Goal: Entertainment & Leisure: Browse casually

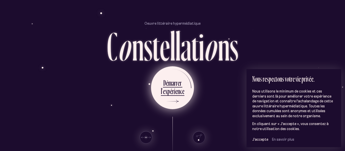
click at [183, 86] on div "D é m a r r e r" at bounding box center [173, 83] width 24 height 11
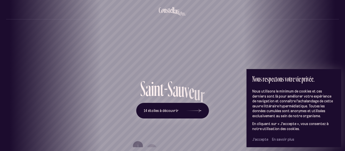
click at [262, 140] on span "J’accepte" at bounding box center [261, 140] width 16 height 5
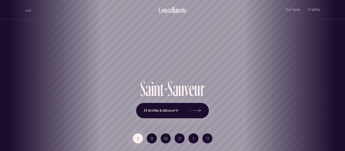
click at [262, 140] on div "I II III IV V VI" at bounding box center [173, 138] width 296 height 25
click at [203, 110] on button "14 étoiles à découvrir" at bounding box center [172, 111] width 73 height 16
click at [302, 150] on div "I II III IV V VI" at bounding box center [173, 138] width 296 height 25
click at [297, 12] on button "À propos" at bounding box center [293, 10] width 15 height 12
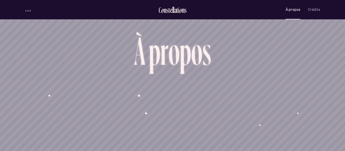
click at [308, 10] on div "À propos Crédits" at bounding box center [303, 10] width 35 height 12
click at [314, 10] on span "Crédits" at bounding box center [314, 10] width 12 height 4
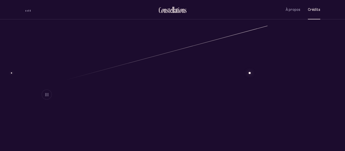
scroll to position [209, 0]
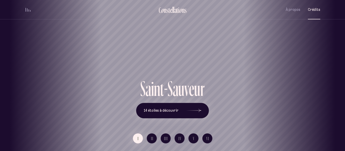
click at [169, 108] on div "Vieux-Québec Saint-Sauveur Saint-Roch Limoilou Saint-Jean-Baptiste Montcalm Vie…" at bounding box center [172, 75] width 345 height 151
click at [200, 113] on icon at bounding box center [193, 111] width 15 height 38
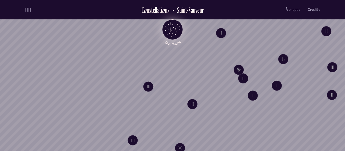
click at [176, 30] on icon "Retour au menu principal" at bounding box center [172, 28] width 15 height 15
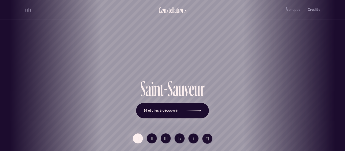
click at [182, 115] on div "Vieux-Québec Saint-Sauveur Saint-Roch Limoilou Saint-Jean-Baptiste Montcalm Vie…" at bounding box center [172, 75] width 345 height 151
click at [192, 110] on icon at bounding box center [193, 111] width 15 height 38
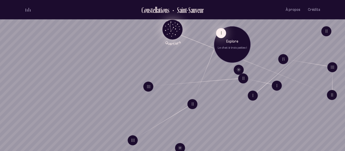
click at [220, 37] on button "I" at bounding box center [221, 33] width 10 height 10
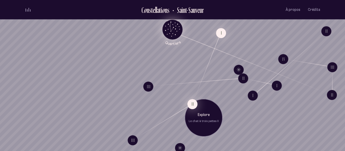
click at [192, 104] on button "II" at bounding box center [193, 104] width 10 height 10
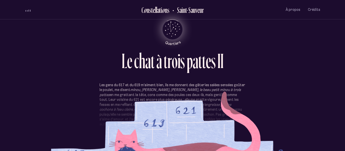
click at [196, 136] on section "Les gens du 617 et du 619 m’aiment bien, ils me donnent des gâteries salées sen…" at bounding box center [173, 113] width 296 height 61
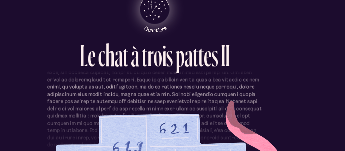
scroll to position [113, 0]
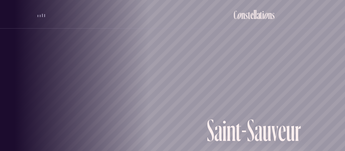
click at [173, 72] on div "Saint-Sauveur" at bounding box center [173, 60] width 338 height 36
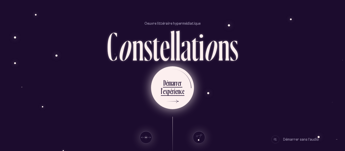
click at [174, 93] on div "i" at bounding box center [174, 91] width 1 height 10
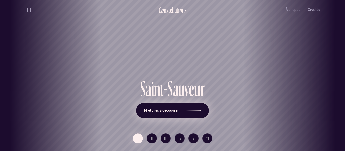
click at [195, 114] on icon at bounding box center [193, 111] width 15 height 38
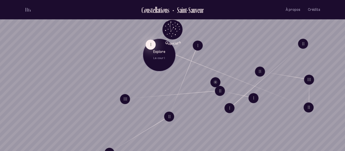
click at [151, 48] on button "I" at bounding box center [151, 44] width 10 height 10
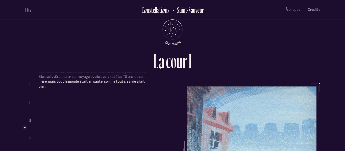
scroll to position [343, 0]
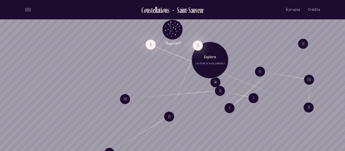
click at [195, 43] on button "I" at bounding box center [198, 45] width 10 height 10
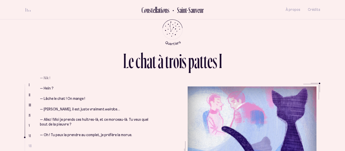
scroll to position [692, 0]
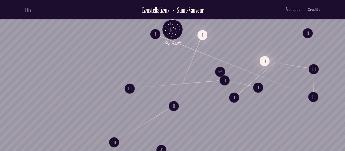
click at [264, 63] on button "IV" at bounding box center [265, 61] width 10 height 10
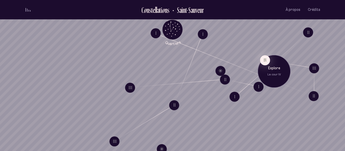
click at [269, 68] on p "Explore" at bounding box center [274, 68] width 25 height 5
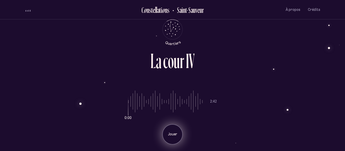
click at [182, 139] on div "Jouer" at bounding box center [173, 135] width 20 height 20
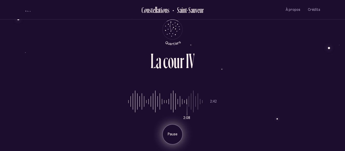
click at [177, 134] on p "Pause" at bounding box center [172, 134] width 13 height 5
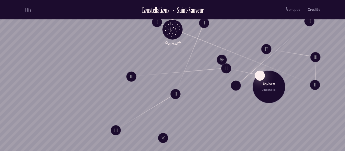
click at [260, 78] on button "I" at bounding box center [260, 76] width 10 height 10
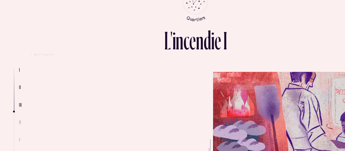
scroll to position [328, 0]
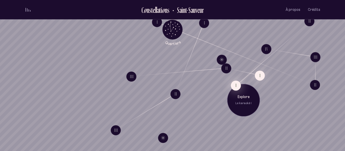
click at [238, 81] on button "I" at bounding box center [236, 86] width 10 height 10
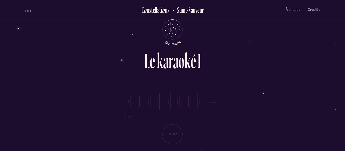
click at [160, 136] on div "0:00 0:00 Jouer" at bounding box center [173, 114] width 296 height 62
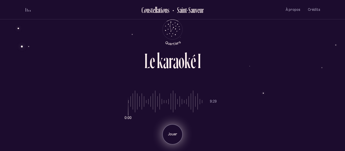
click at [173, 136] on p "Jouer" at bounding box center [172, 134] width 13 height 5
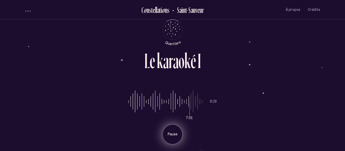
click at [188, 97] on input "range" at bounding box center [165, 102] width 74 height 38
click at [201, 101] on input "range" at bounding box center [165, 102] width 74 height 38
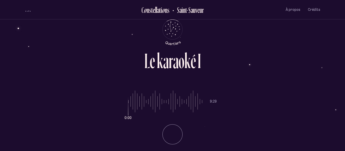
click at [200, 102] on input "range" at bounding box center [165, 102] width 74 height 38
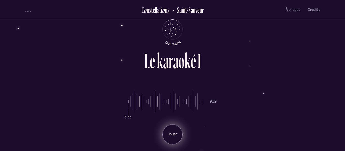
click at [178, 135] on p "Jouer" at bounding box center [172, 134] width 13 height 5
drag, startPoint x: 129, startPoint y: 102, endPoint x: 171, endPoint y: 103, distance: 42.0
click at [171, 103] on input "range" at bounding box center [165, 102] width 74 height 38
drag, startPoint x: 171, startPoint y: 103, endPoint x: 216, endPoint y: 98, distance: 45.0
click at [202, 98] on input "range" at bounding box center [165, 102] width 74 height 38
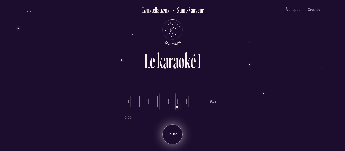
type input "***"
click at [197, 100] on input "range" at bounding box center [165, 102] width 74 height 38
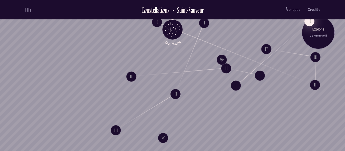
click at [311, 22] on button "II" at bounding box center [310, 21] width 10 height 10
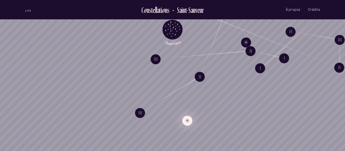
click at [187, 124] on button "Explore Étoile solitaire IV" at bounding box center [188, 121] width 10 height 10
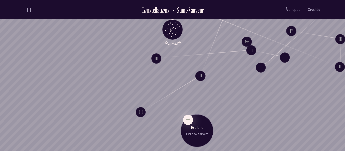
click at [197, 132] on p "Étoile solitaire IV" at bounding box center [197, 134] width 25 height 4
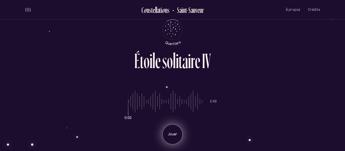
click at [174, 134] on p "Jouer" at bounding box center [172, 134] width 13 height 5
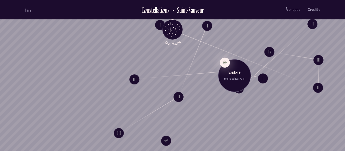
click at [223, 61] on button "Explore Étoile solitaire III" at bounding box center [225, 63] width 10 height 10
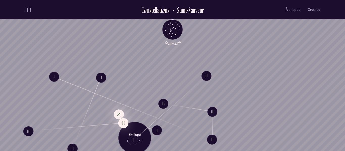
click at [119, 114] on button "Explore Étoile solitaire III" at bounding box center [119, 114] width 10 height 10
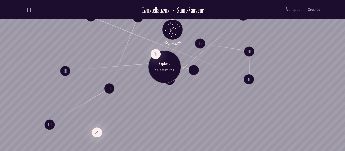
click at [93, 135] on button "Explore Étoile solitaire IV" at bounding box center [97, 133] width 10 height 10
